Goal: Task Accomplishment & Management: Use online tool/utility

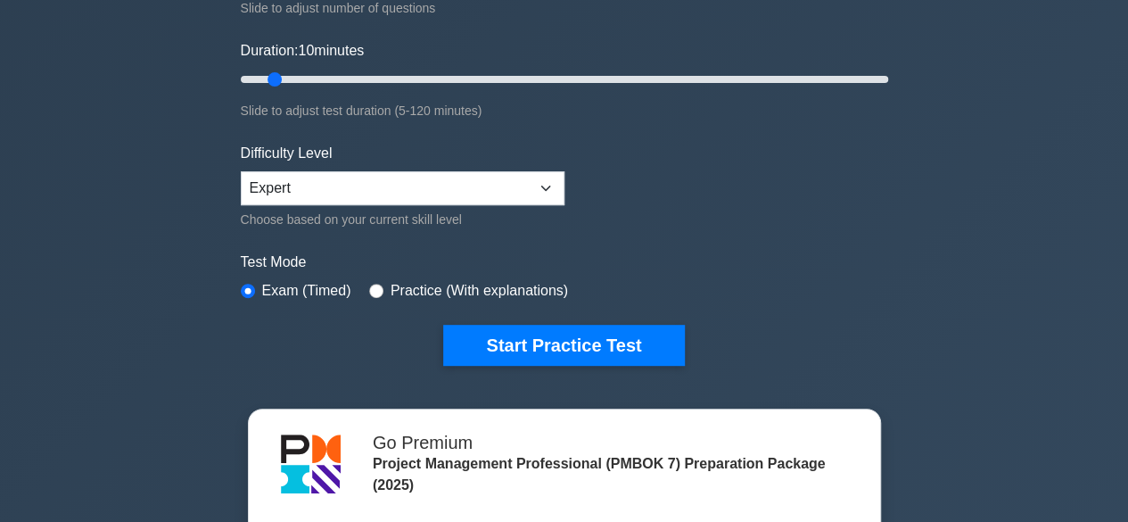
scroll to position [310, 0]
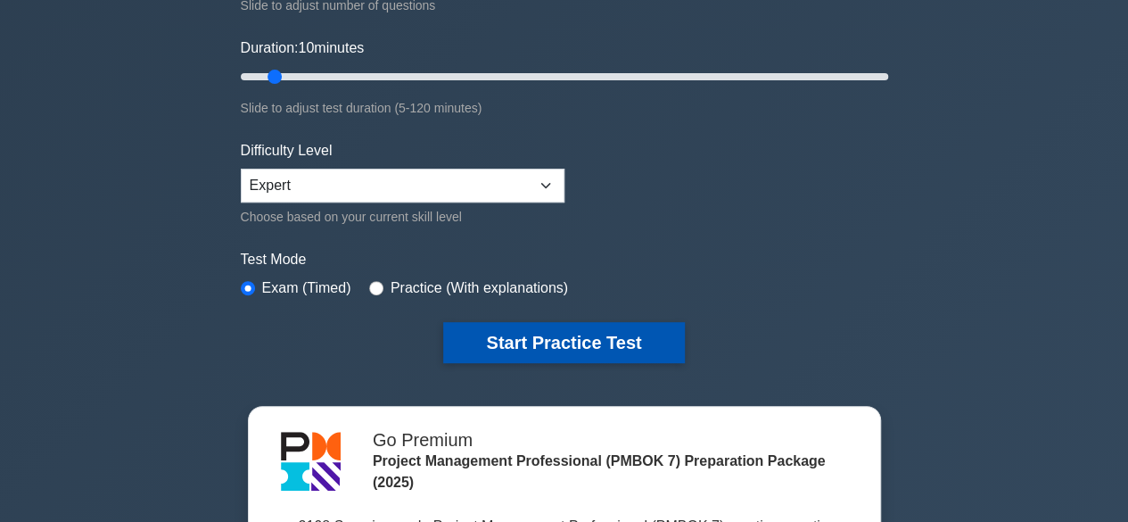
click at [532, 345] on button "Start Practice Test" at bounding box center [563, 342] width 241 height 41
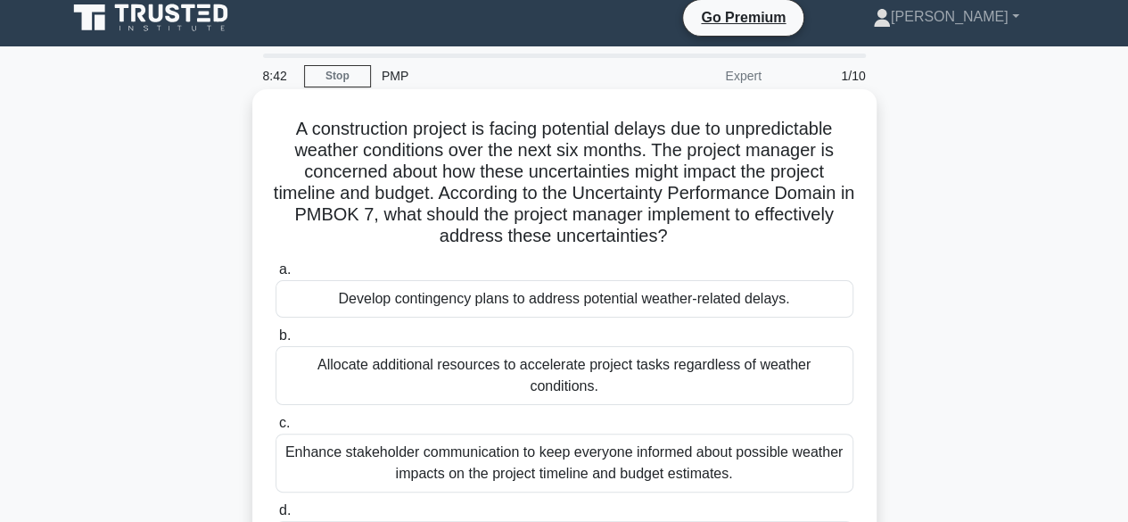
scroll to position [10, 0]
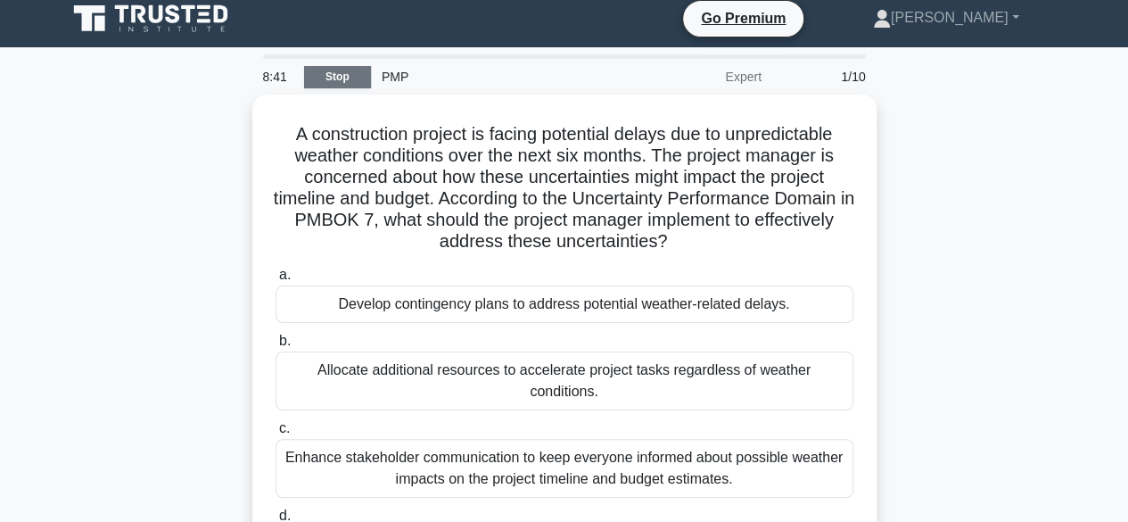
click at [343, 79] on link "Stop" at bounding box center [337, 77] width 67 height 22
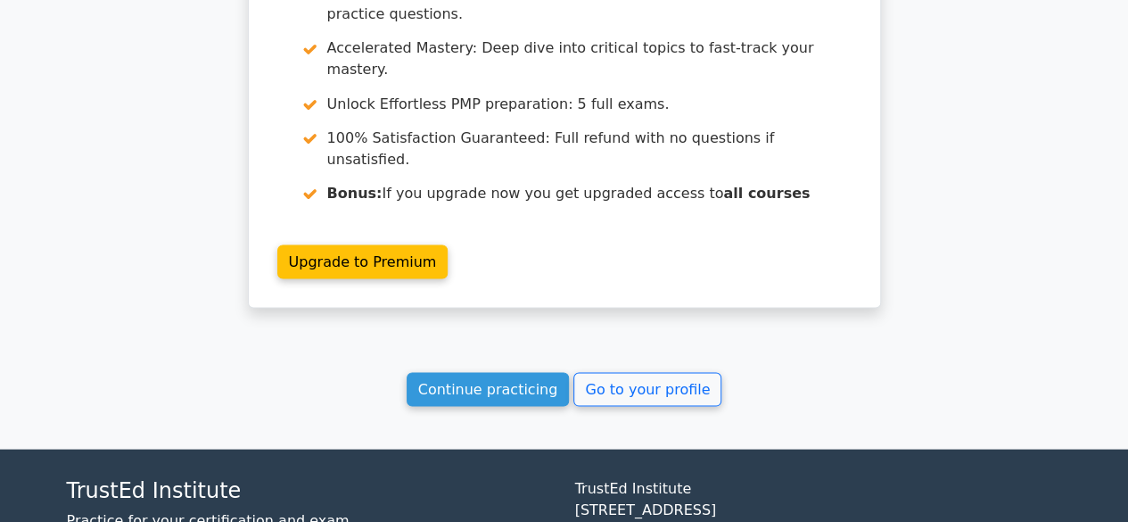
scroll to position [1640, 0]
